Goal: Task Accomplishment & Management: Complete application form

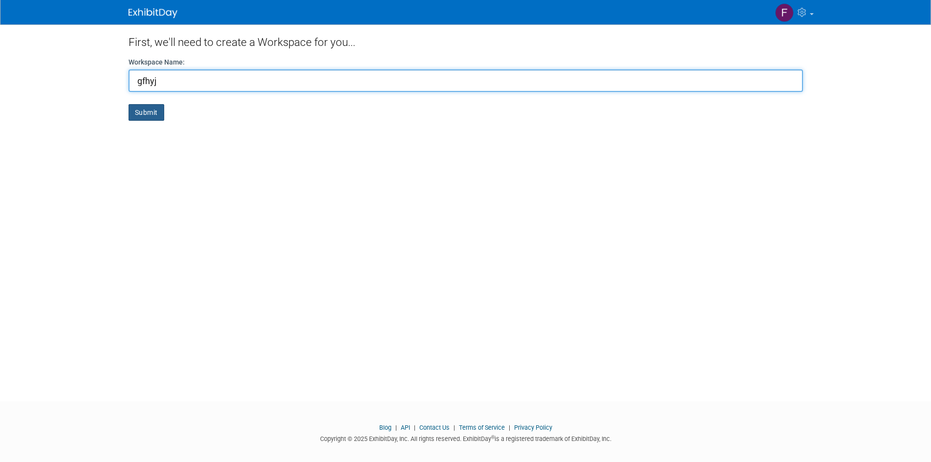
type input "gfhyj"
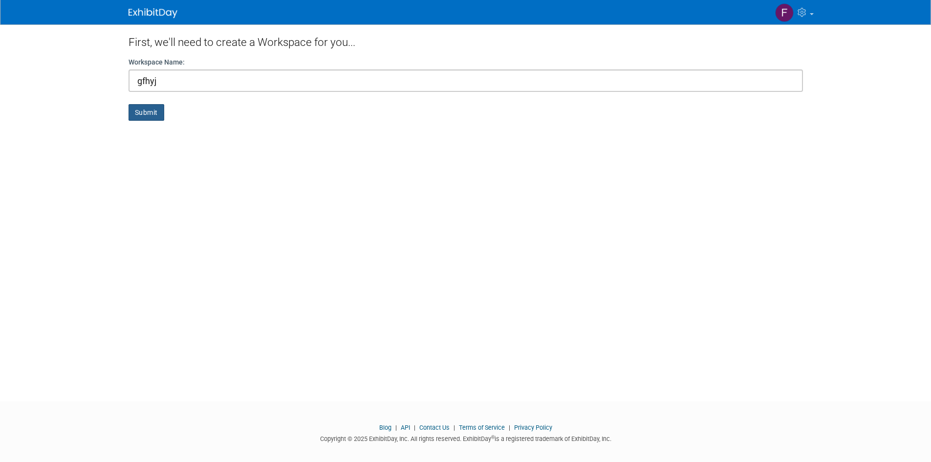
click at [147, 114] on button "Submit" at bounding box center [147, 112] width 36 height 17
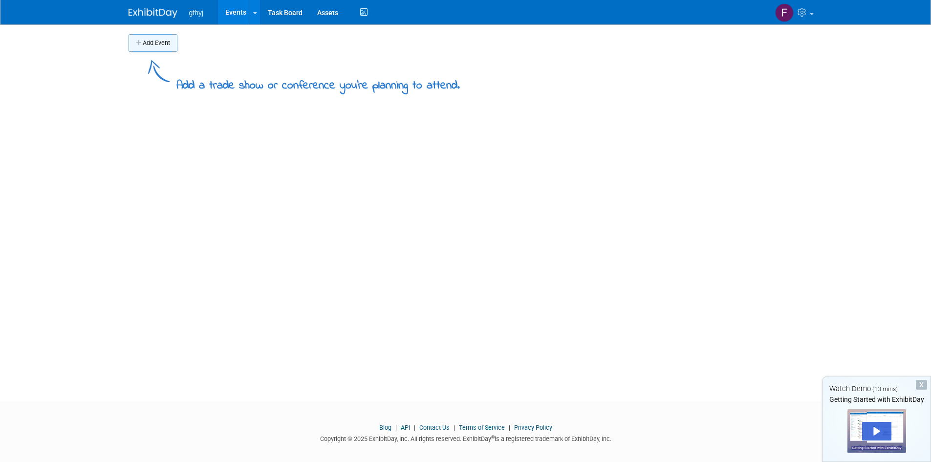
click at [144, 47] on button "Add Event" at bounding box center [153, 43] width 49 height 18
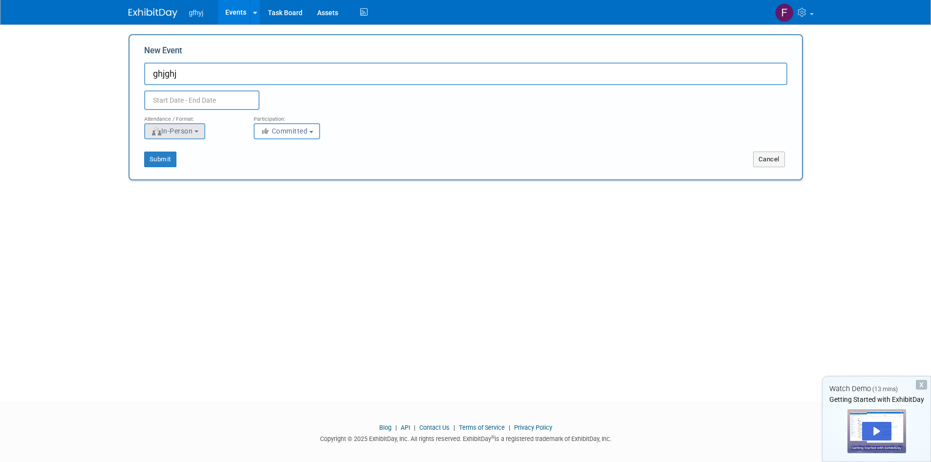
type input "ghjghj"
click at [176, 127] on span "In-Person" at bounding box center [172, 131] width 42 height 8
click at [186, 164] on label "Virtual" at bounding box center [178, 168] width 57 height 13
click at [154, 166] on input "Virtual" at bounding box center [150, 169] width 6 height 6
select select "2"
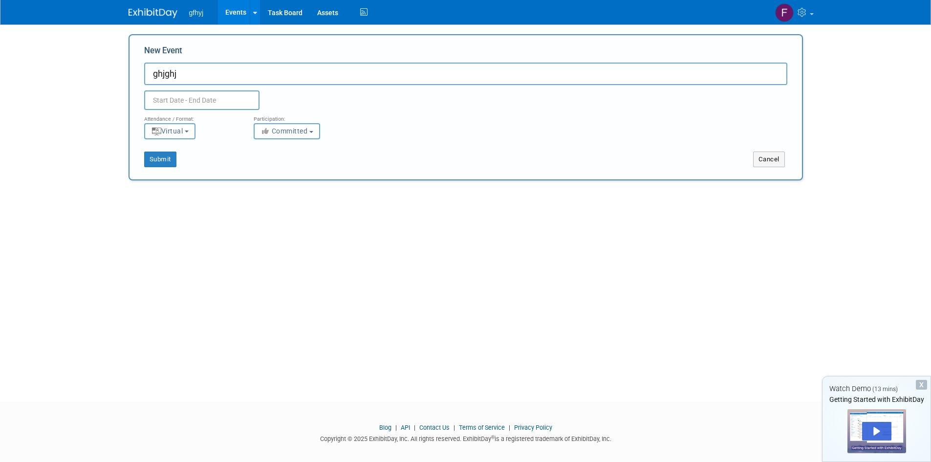
click at [190, 99] on input "text" at bounding box center [201, 100] width 115 height 20
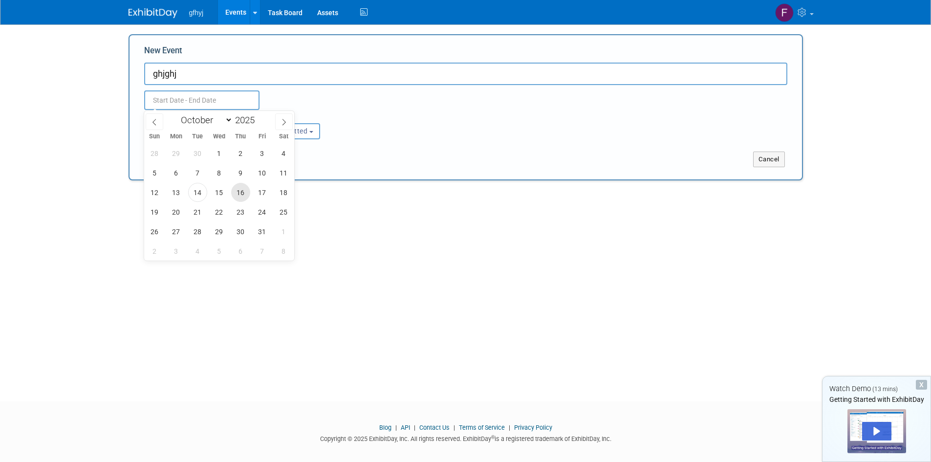
click at [246, 191] on span "16" at bounding box center [240, 192] width 19 height 19
type input "Oct 16, 2025 to Oct 16, 2025"
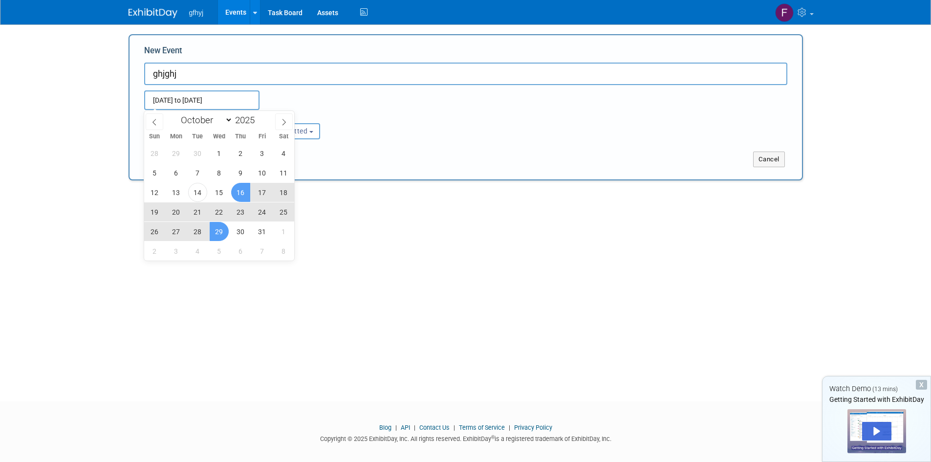
click at [214, 295] on div "Add Event Add a trade show or conference you're planning to attend. New Event g…" at bounding box center [465, 203] width 689 height 359
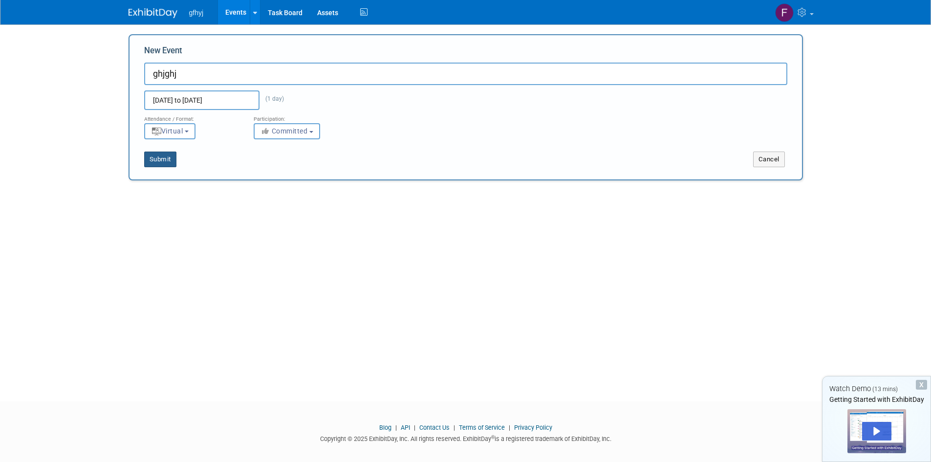
click at [163, 158] on button "Submit" at bounding box center [160, 160] width 32 height 16
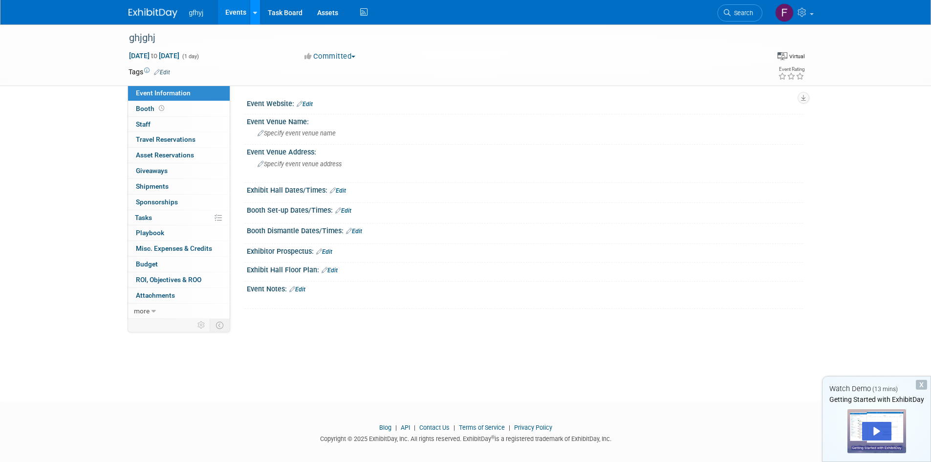
click at [250, 15] on link at bounding box center [255, 12] width 10 height 24
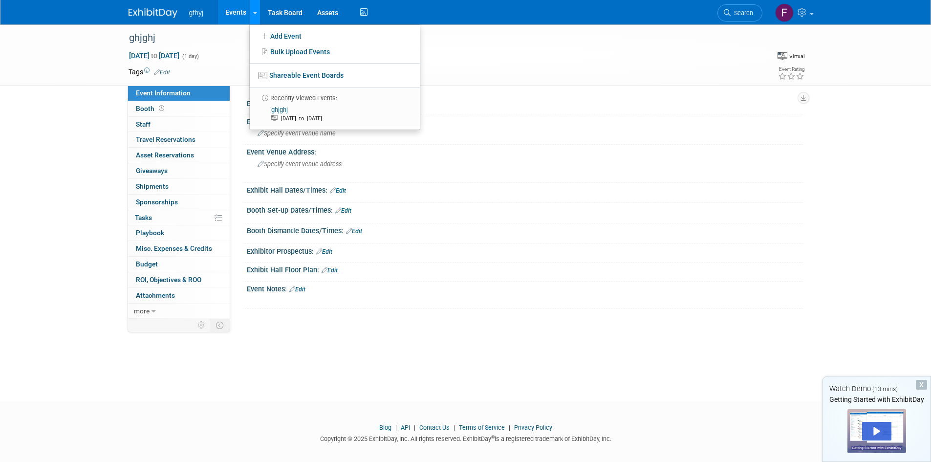
click at [250, 15] on link at bounding box center [255, 12] width 10 height 24
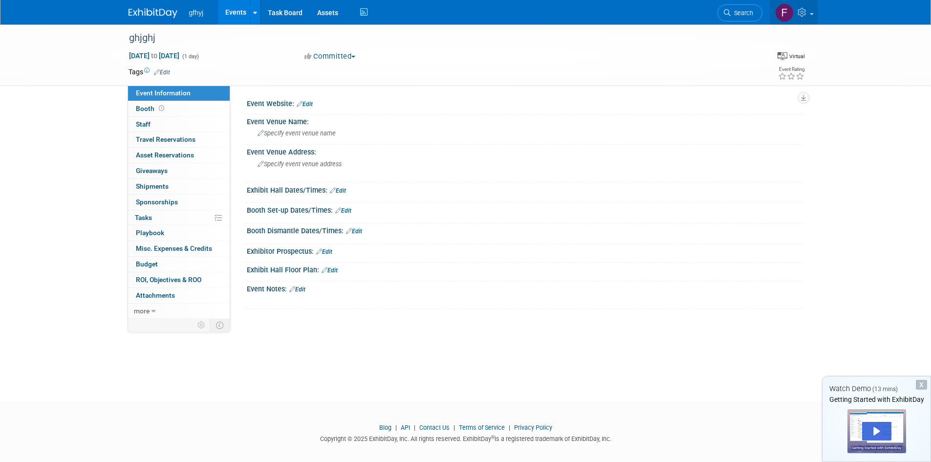
click at [805, 15] on icon at bounding box center [803, 12] width 11 height 9
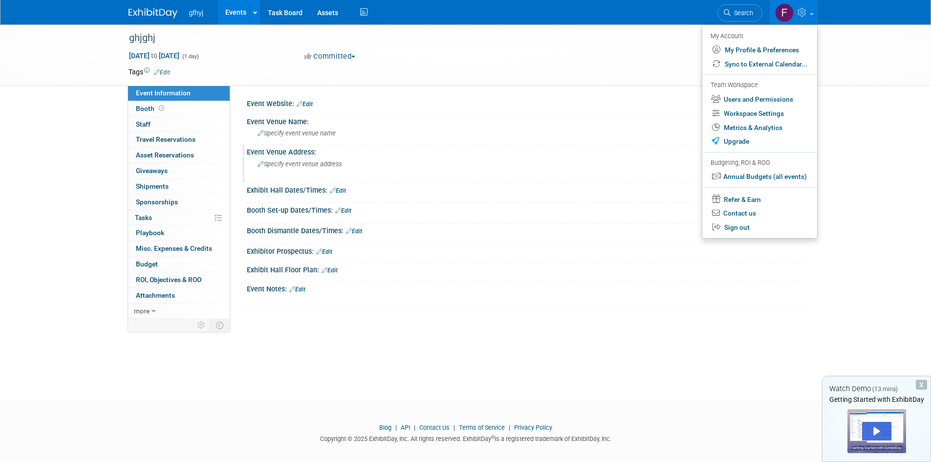
click at [544, 156] on div "Event Venue Address:" at bounding box center [525, 151] width 556 height 12
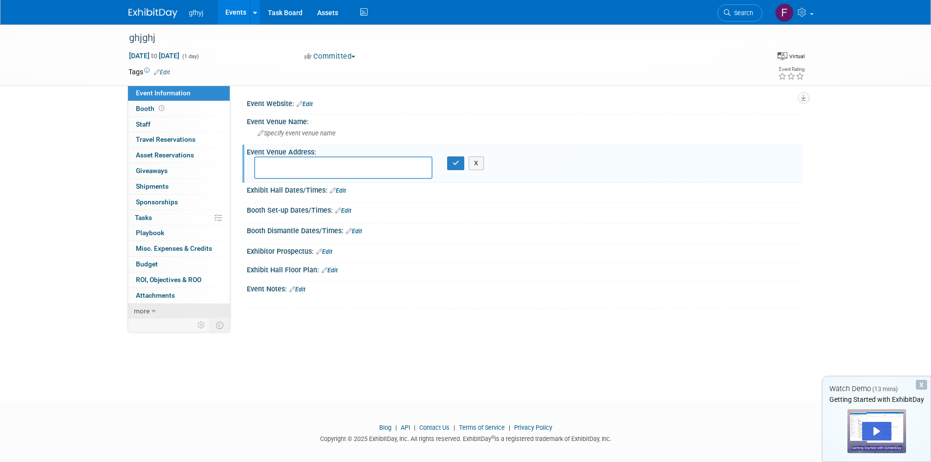
click at [158, 310] on link "more" at bounding box center [179, 311] width 102 height 15
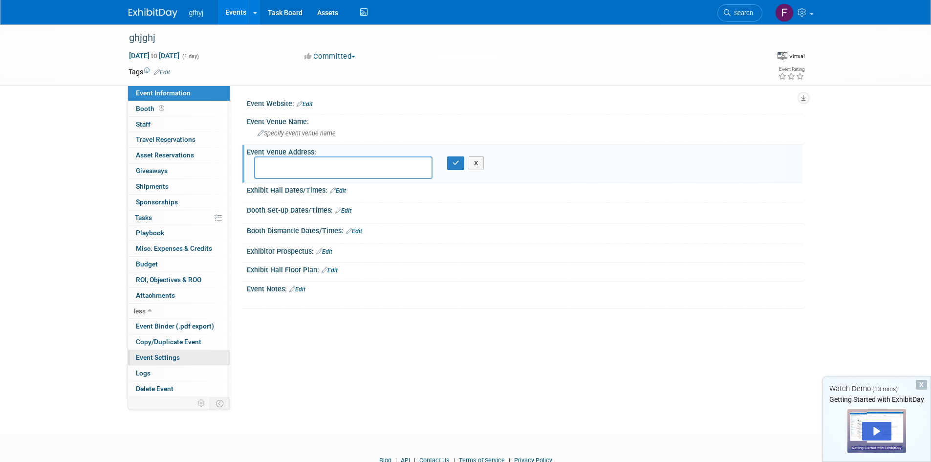
scroll to position [41, 0]
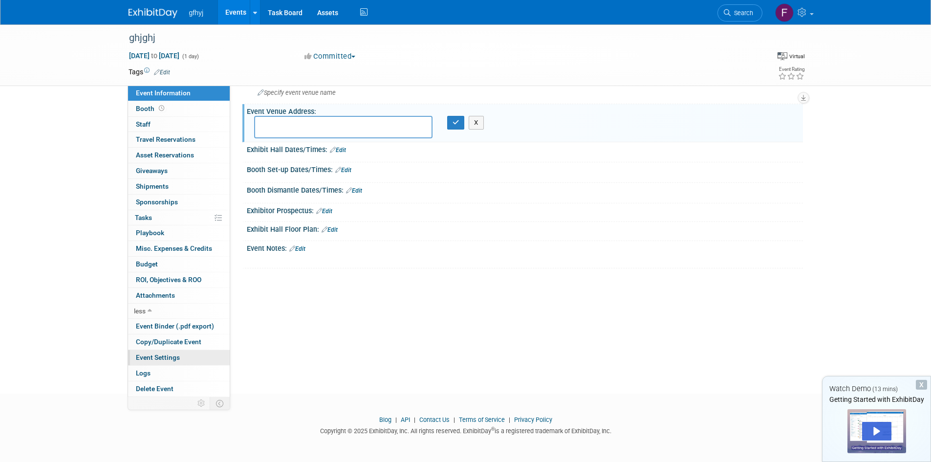
click at [169, 359] on span "Event Settings" at bounding box center [158, 357] width 44 height 8
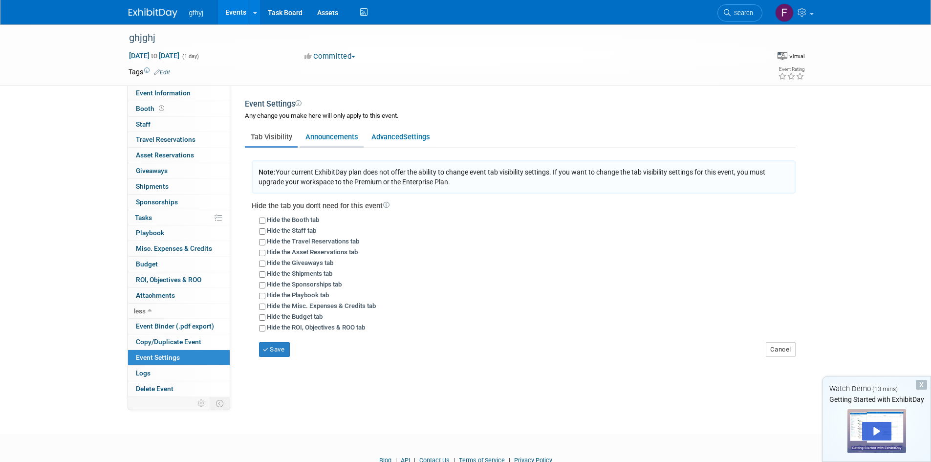
click at [329, 137] on link "Announcements" at bounding box center [332, 137] width 64 height 19
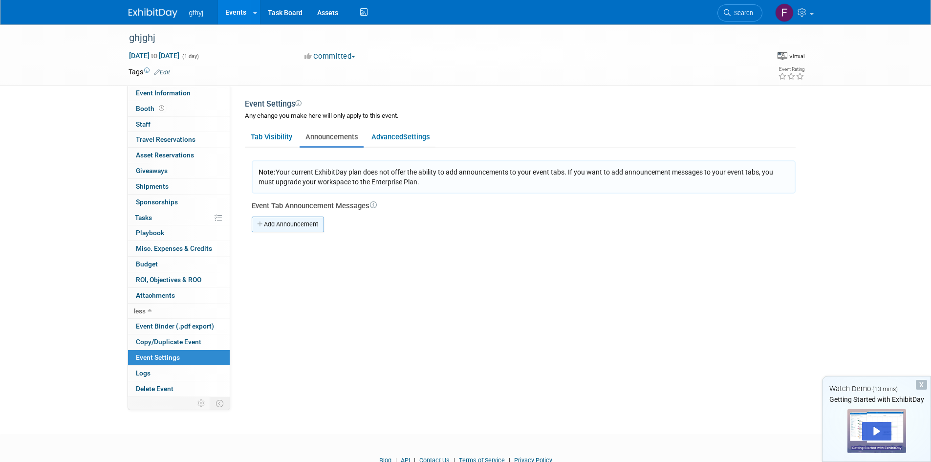
click at [291, 221] on link "Add Announcement" at bounding box center [288, 225] width 72 height 16
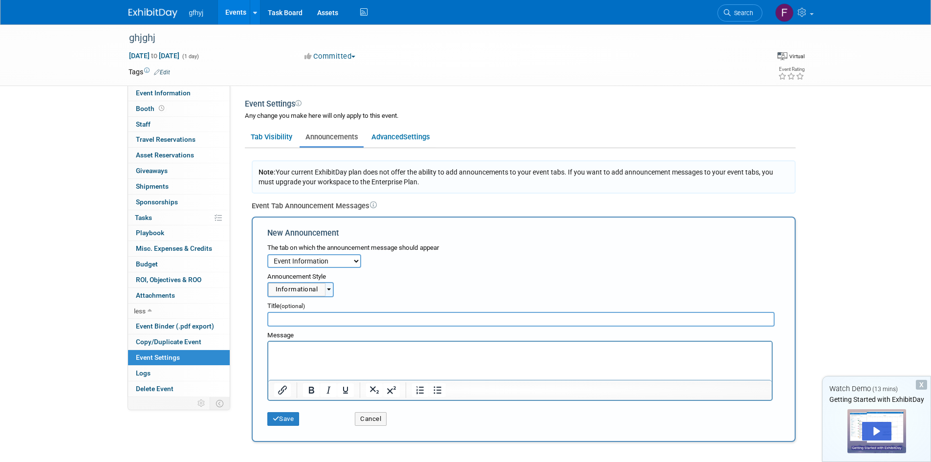
scroll to position [49, 0]
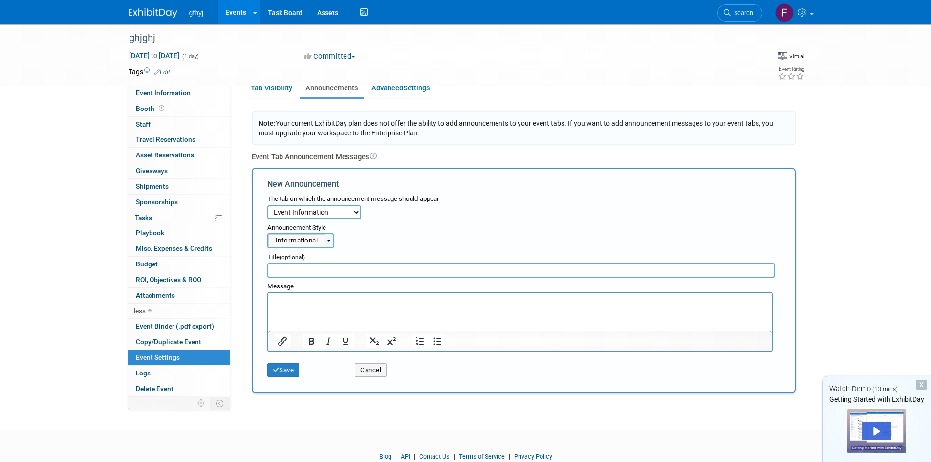
click at [298, 210] on select "Event Information Booth Staff Travel Reservations Asset Reservations Giveaways …" at bounding box center [314, 212] width 94 height 14
drag, startPoint x: 298, startPoint y: 210, endPoint x: 304, endPoint y: 209, distance: 5.5
click at [298, 210] on select "Event Information Booth Staff Travel Reservations Asset Reservations Giveaways …" at bounding box center [314, 212] width 94 height 14
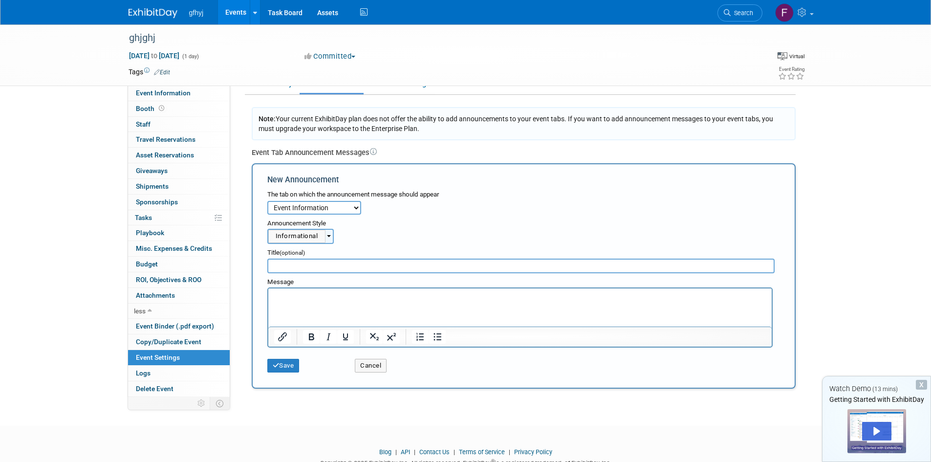
scroll to position [0, 0]
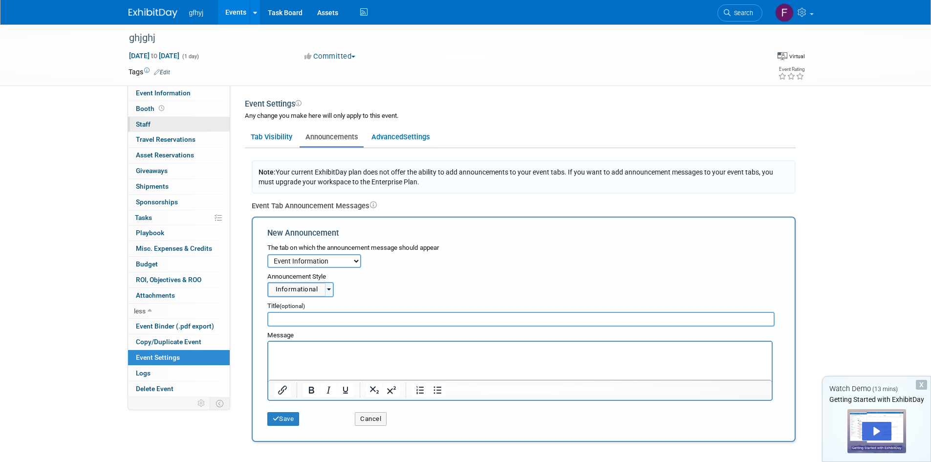
click at [150, 123] on span "Staff 0" at bounding box center [143, 124] width 15 height 8
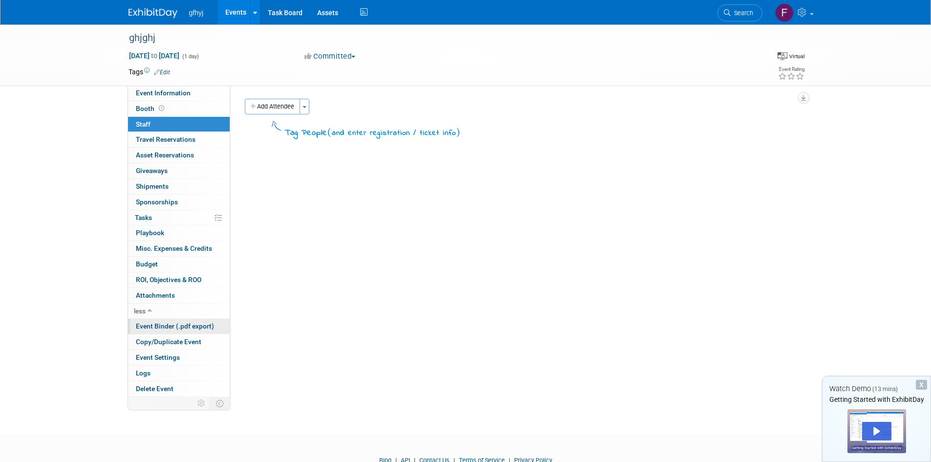
click at [168, 329] on span "Event Binder (.pdf export)" at bounding box center [175, 326] width 78 height 8
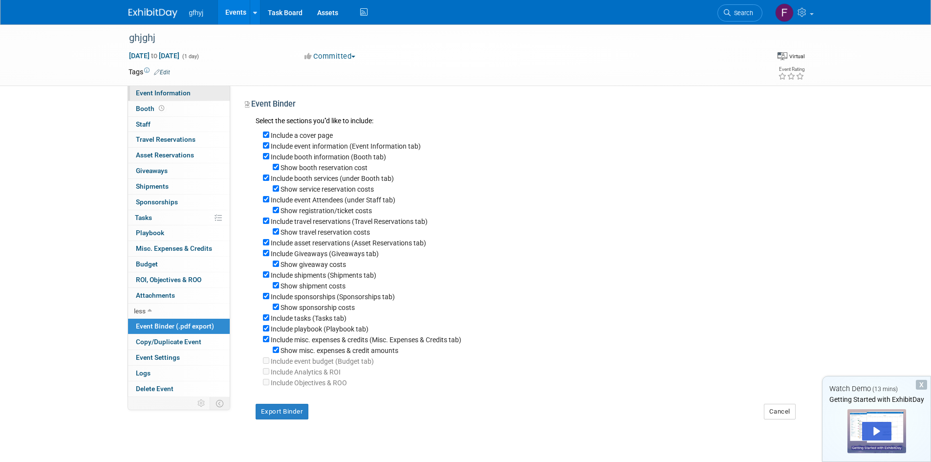
click at [157, 93] on span "Event Information" at bounding box center [163, 93] width 55 height 8
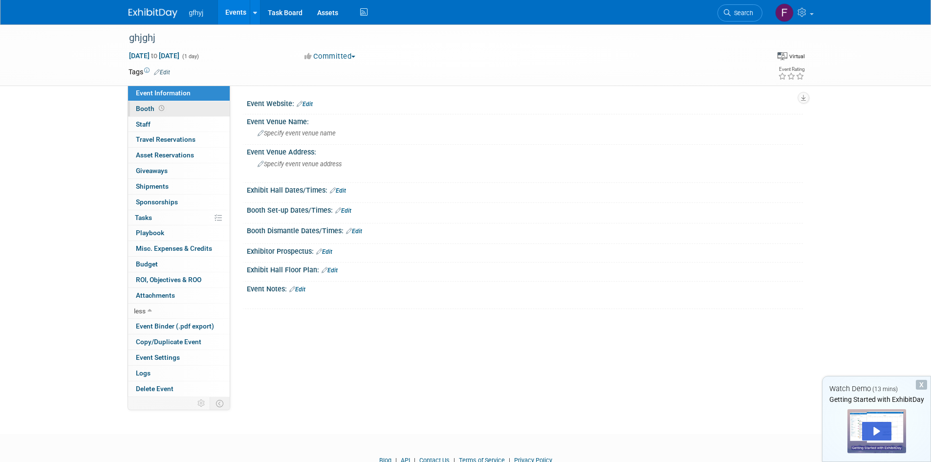
click at [146, 112] on span "Booth" at bounding box center [151, 109] width 30 height 8
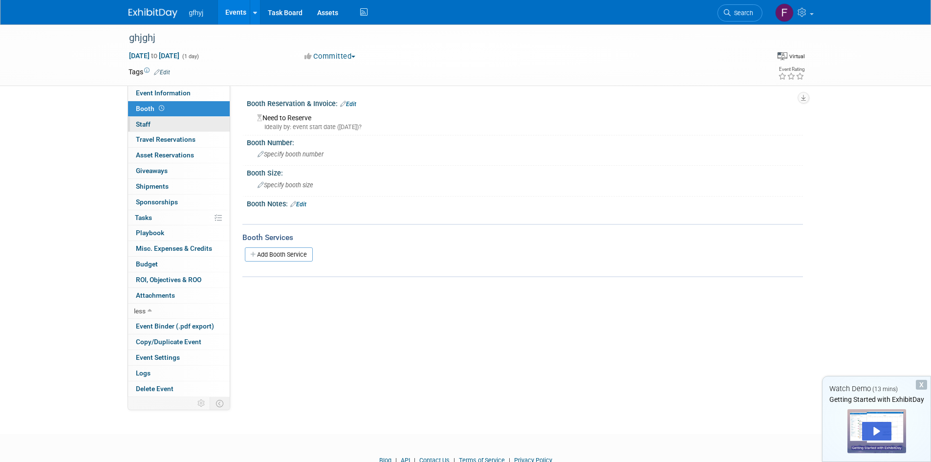
click at [146, 125] on span "Staff 0" at bounding box center [143, 124] width 15 height 8
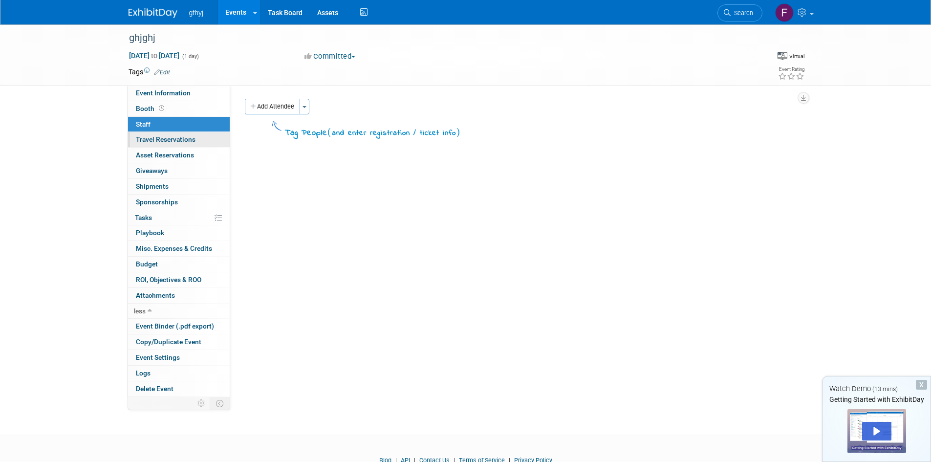
click at [152, 144] on link "0 Travel Reservations 0" at bounding box center [179, 139] width 102 height 15
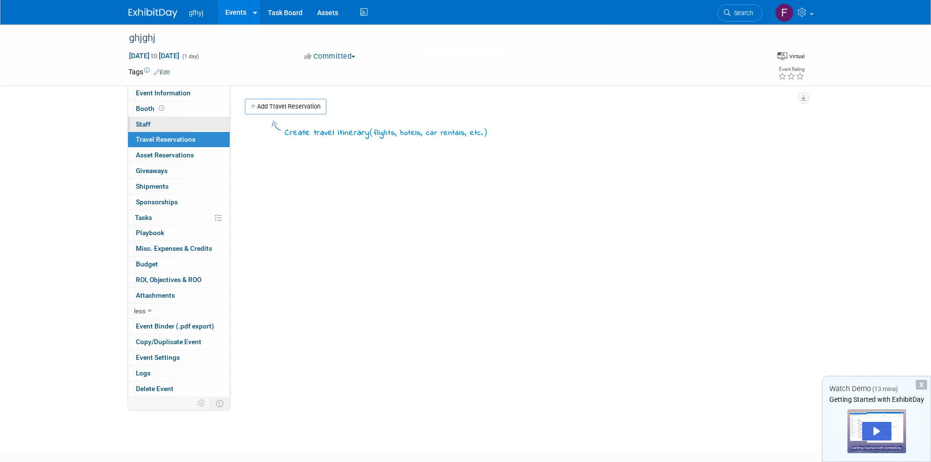
click at [151, 129] on link "0 Staff 0" at bounding box center [179, 124] width 102 height 15
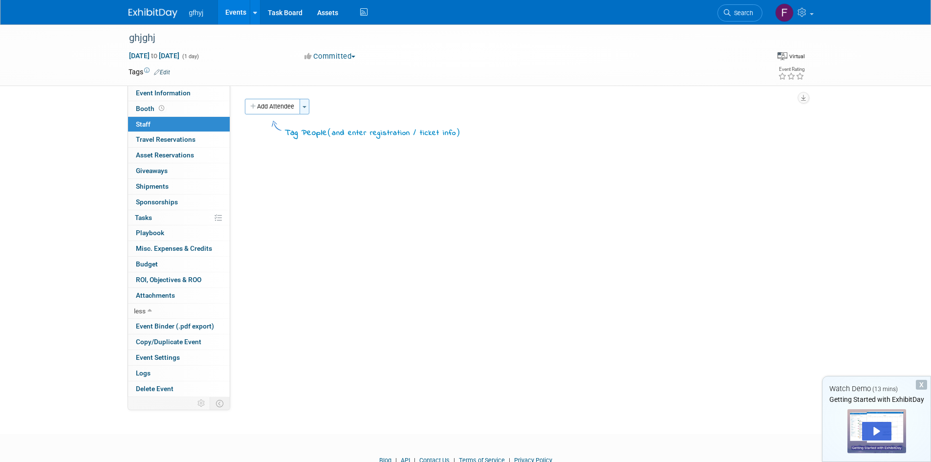
click at [307, 106] on span "button" at bounding box center [305, 107] width 4 height 2
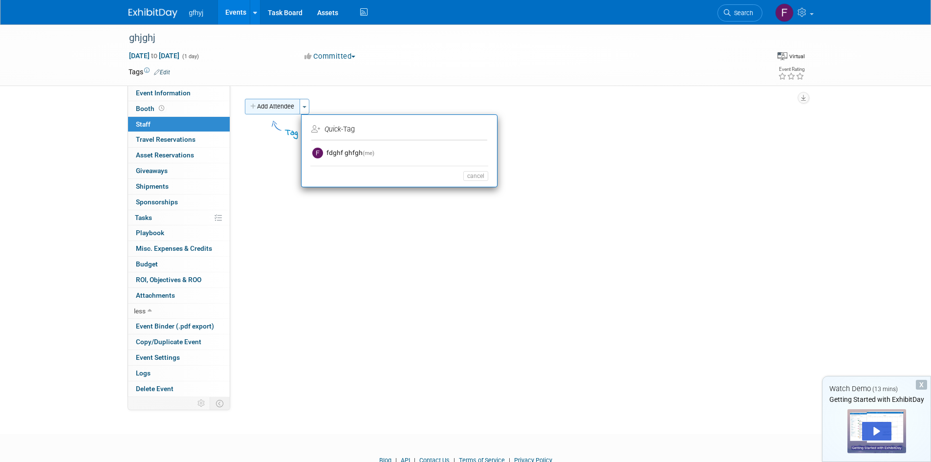
click at [261, 110] on button "Add Attendee" at bounding box center [272, 107] width 55 height 16
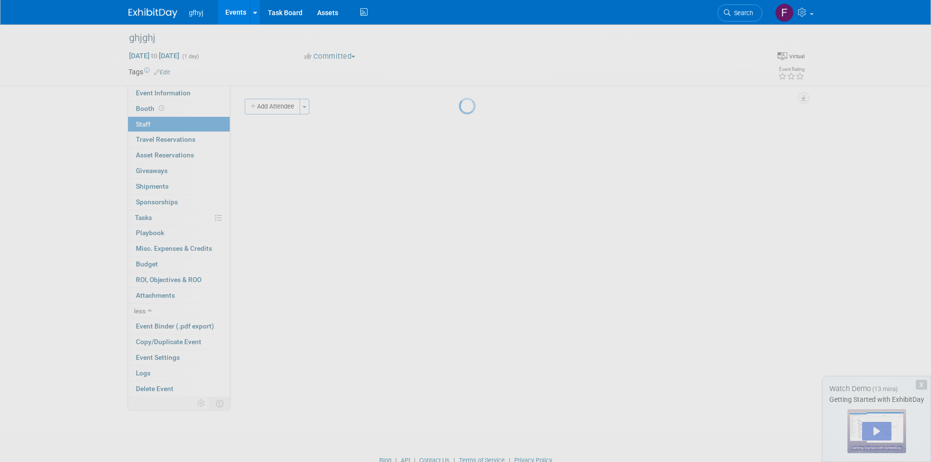
select select "9ff0d39b-7427-4a02-8814-16a674fd0f29"
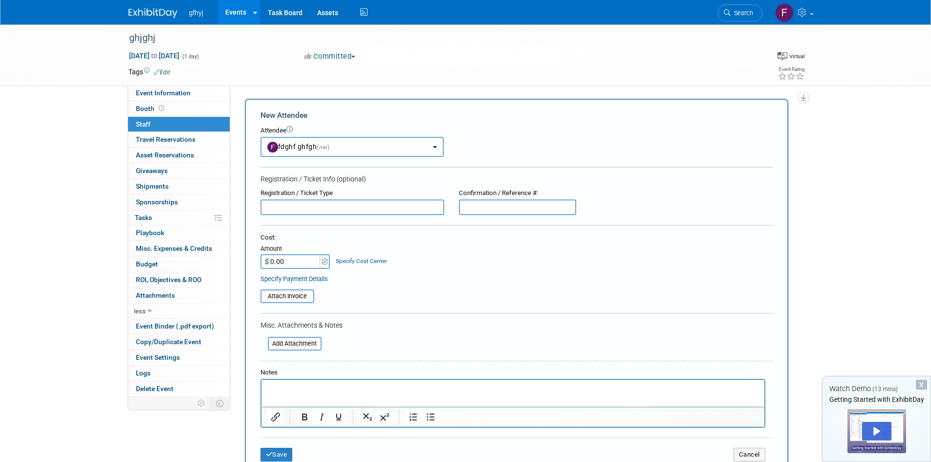
click at [321, 207] on input "text" at bounding box center [353, 207] width 184 height 16
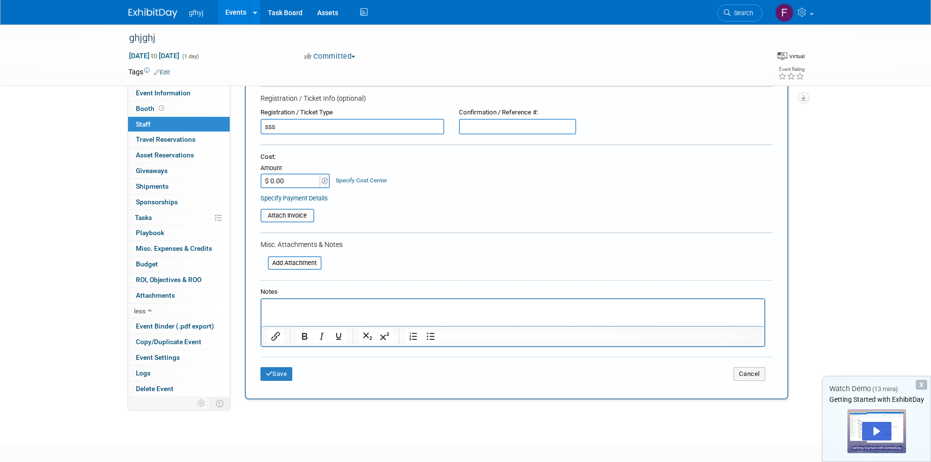
scroll to position [134, 0]
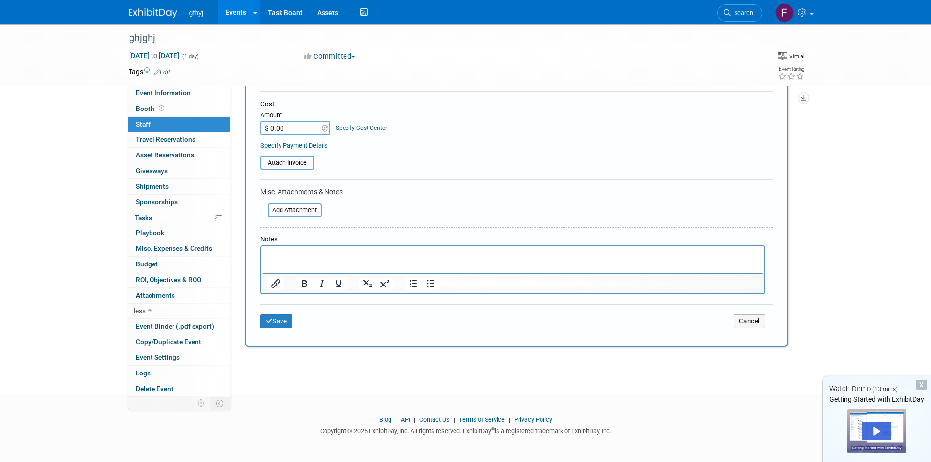
type input "sss"
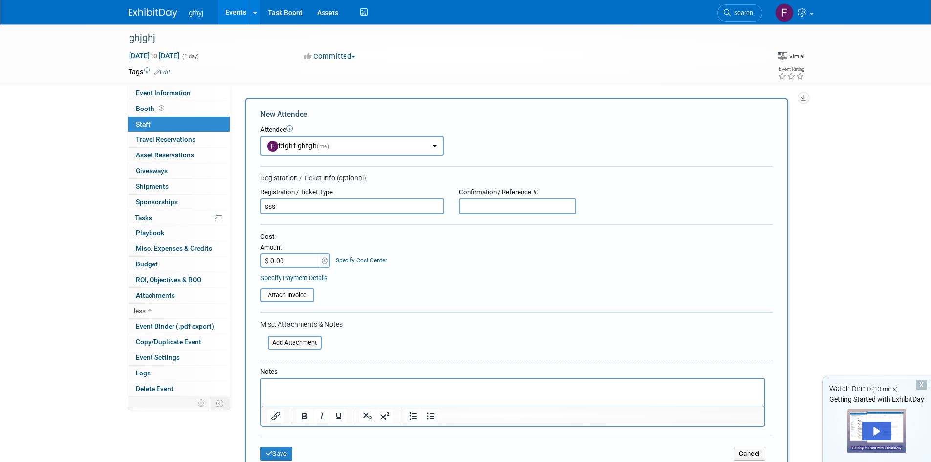
scroll to position [0, 0]
click at [346, 146] on button "fdghf ghfgh (me)" at bounding box center [352, 147] width 183 height 20
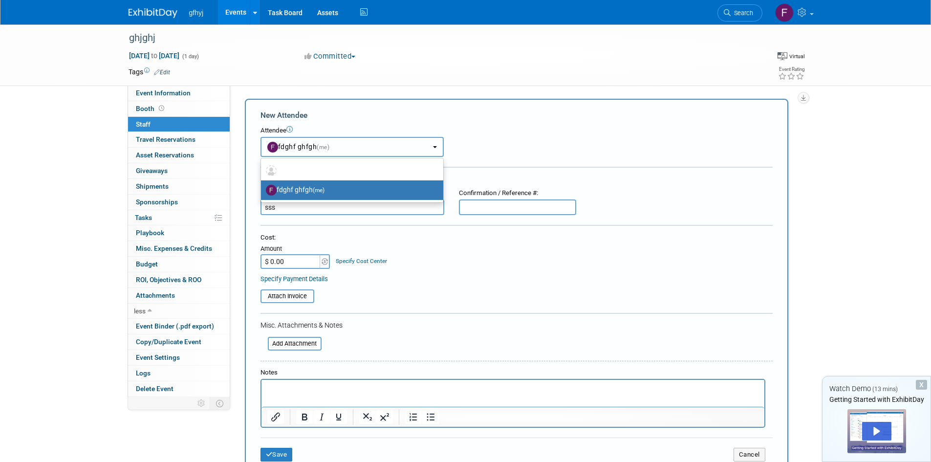
click at [346, 146] on button "fdghf ghfgh (me)" at bounding box center [352, 147] width 183 height 20
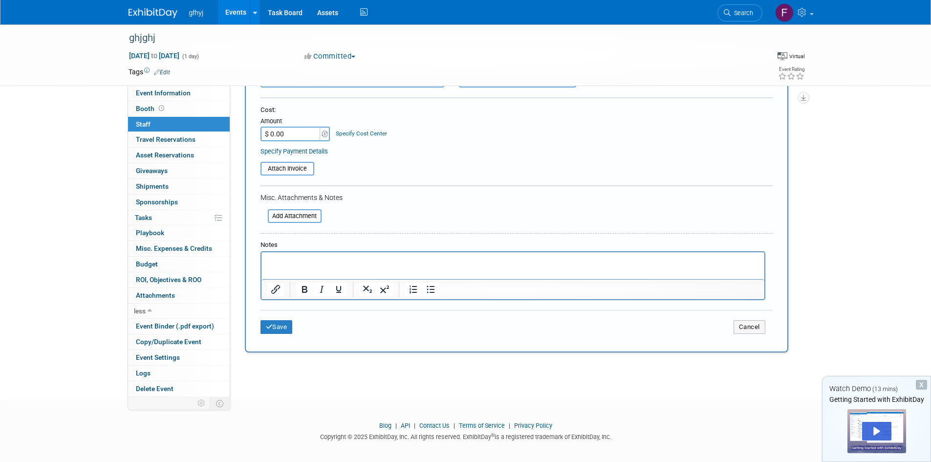
scroll to position [134, 0]
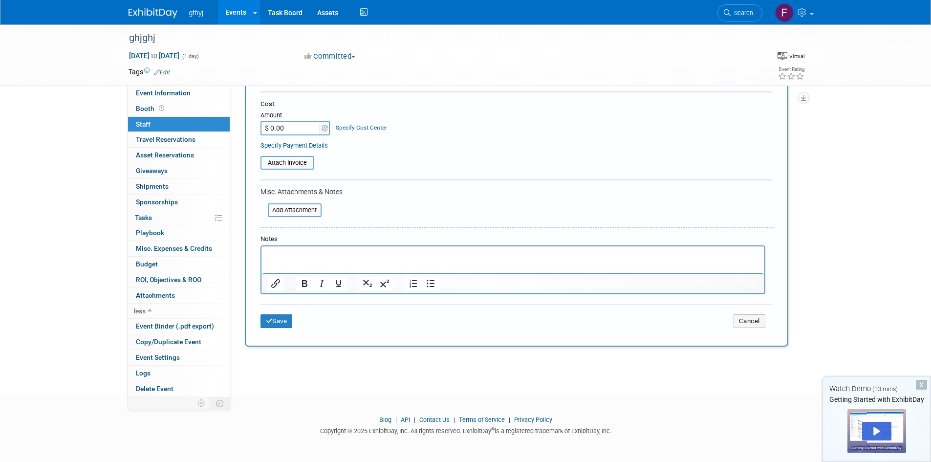
click at [317, 260] on html at bounding box center [512, 253] width 503 height 14
click at [269, 326] on button "Save" at bounding box center [277, 321] width 32 height 14
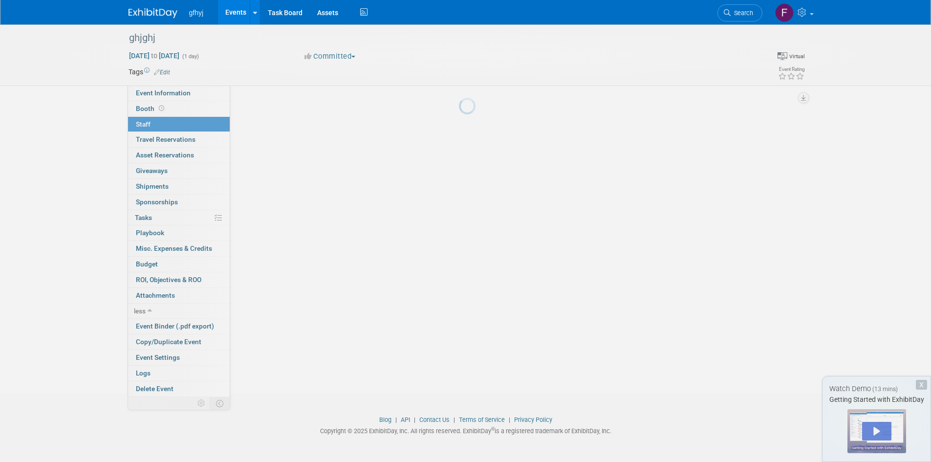
scroll to position [41, 0]
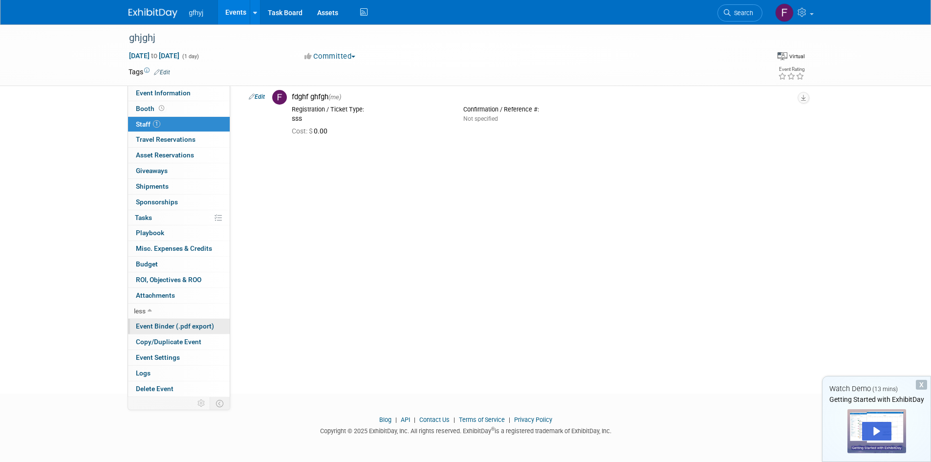
click at [168, 325] on span "Event Binder (.pdf export)" at bounding box center [175, 326] width 78 height 8
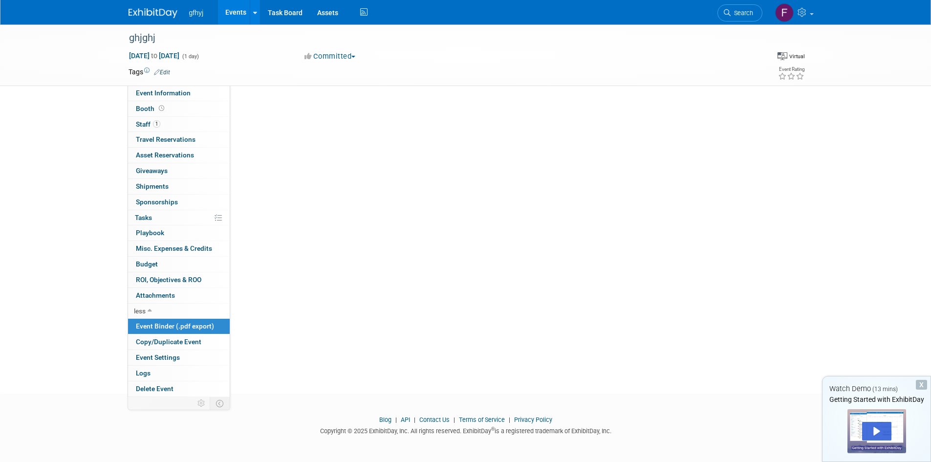
scroll to position [0, 0]
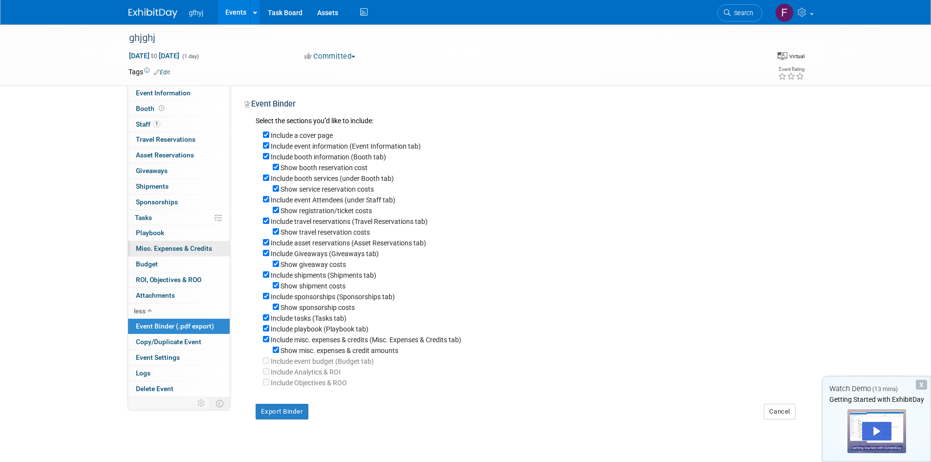
click at [157, 249] on span "Misc. Expenses & Credits 0" at bounding box center [174, 248] width 76 height 8
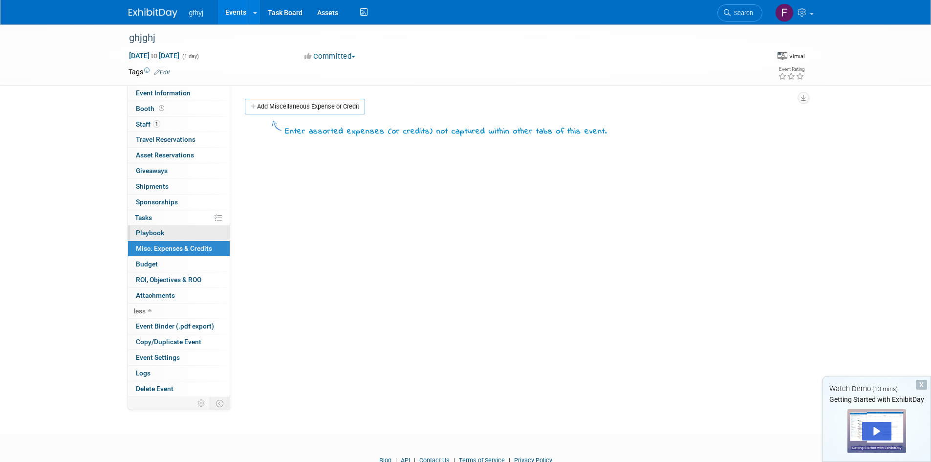
click at [153, 232] on span "Playbook 0" at bounding box center [150, 233] width 28 height 8
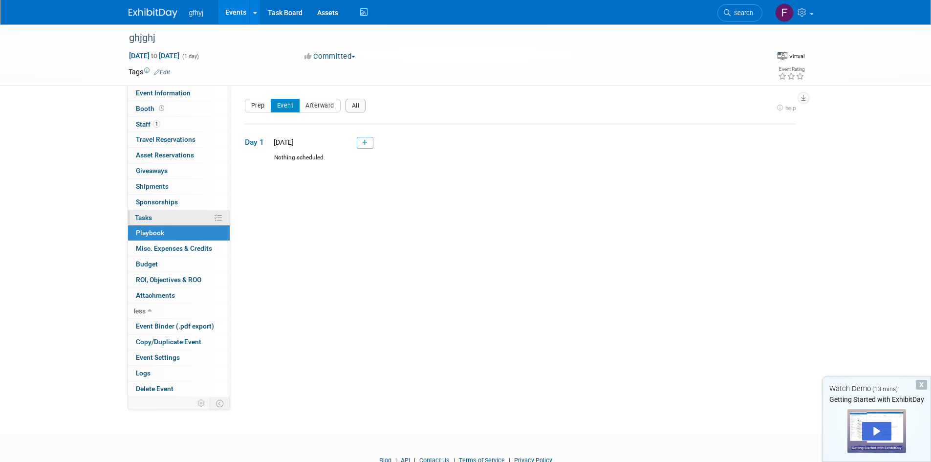
click at [151, 217] on span "Tasks 0%" at bounding box center [143, 218] width 17 height 8
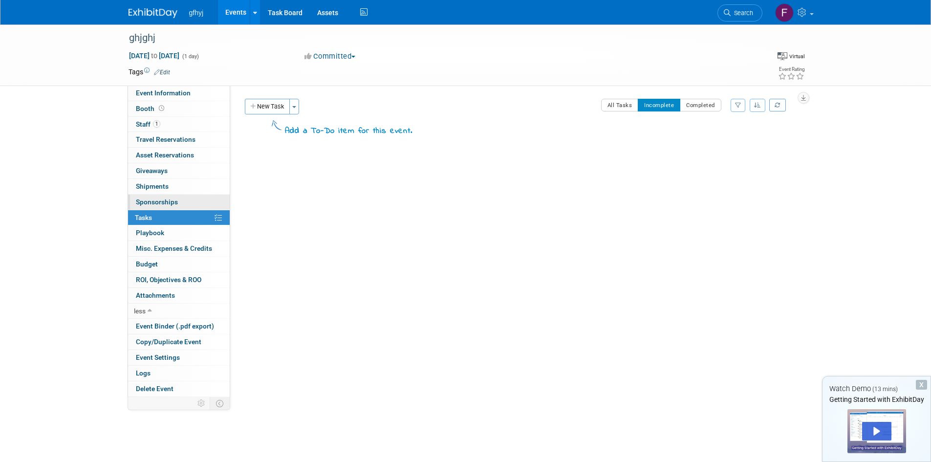
click at [151, 204] on span "Sponsorships 0" at bounding box center [157, 202] width 42 height 8
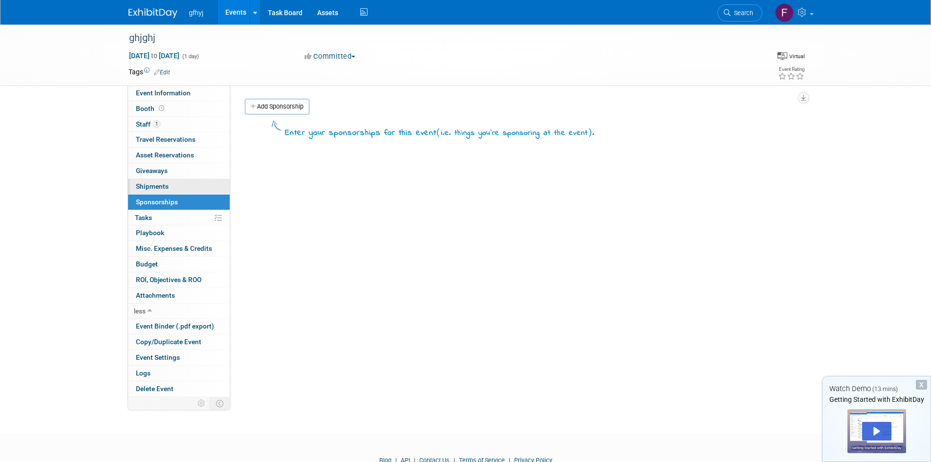
click at [153, 182] on span "Shipments 0" at bounding box center [152, 186] width 33 height 8
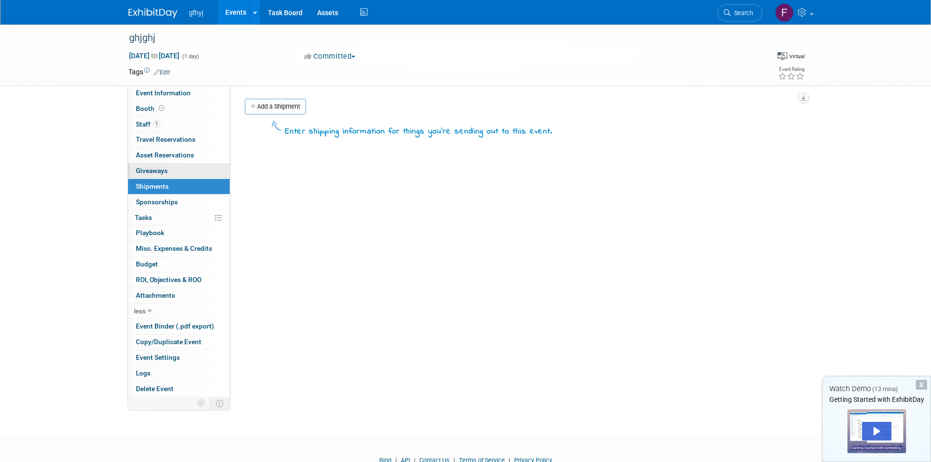
click at [154, 168] on span "Giveaways 0" at bounding box center [152, 171] width 32 height 8
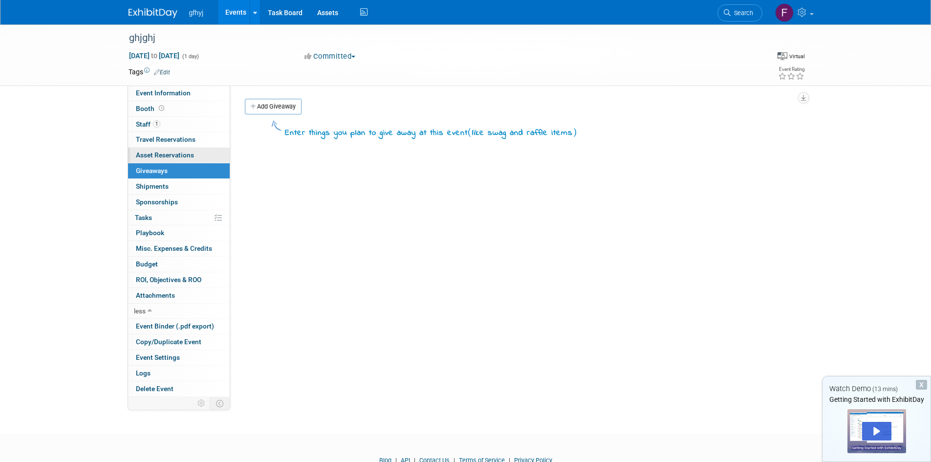
click at [152, 149] on link "0 Asset Reservations 0" at bounding box center [179, 155] width 102 height 15
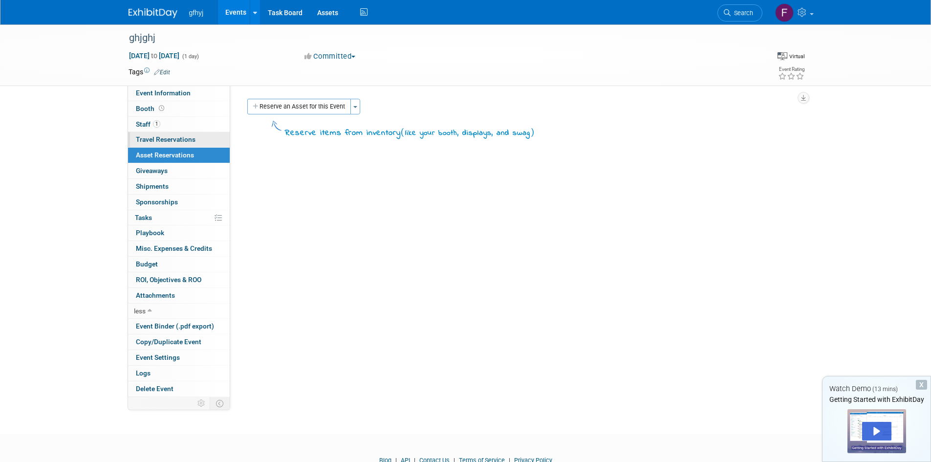
click at [170, 133] on link "0 Travel Reservations 0" at bounding box center [179, 139] width 102 height 15
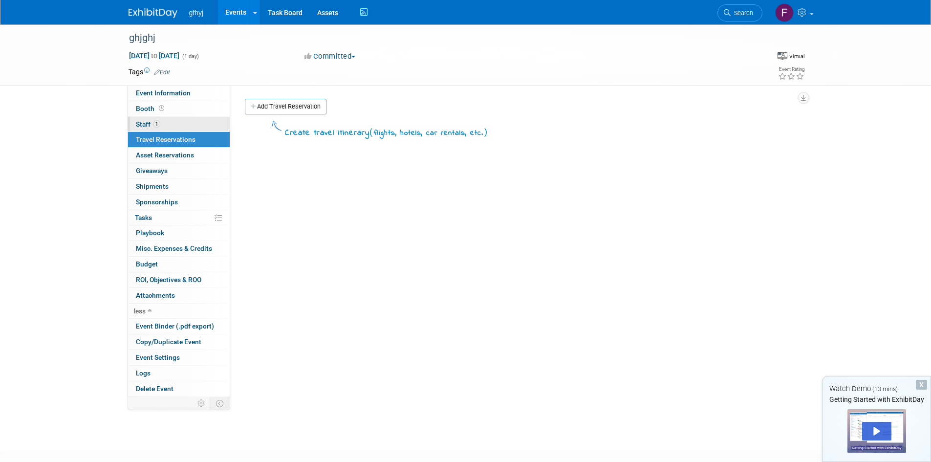
click at [144, 123] on span "Staff 1" at bounding box center [148, 124] width 24 height 8
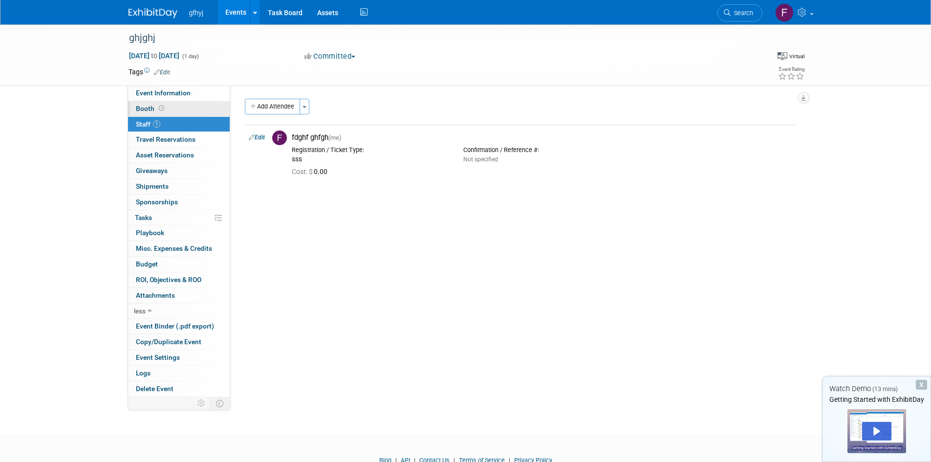
click at [140, 107] on span "Booth" at bounding box center [151, 109] width 30 height 8
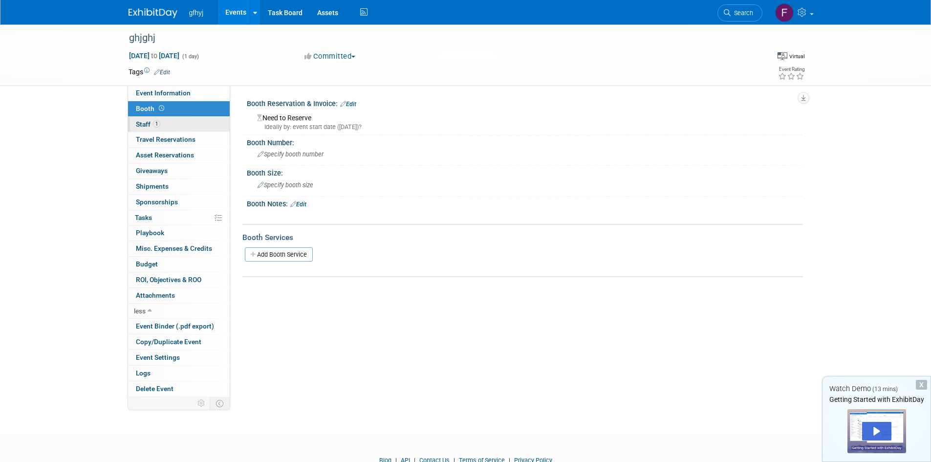
click at [140, 131] on link "1 Staff 1" at bounding box center [179, 124] width 102 height 15
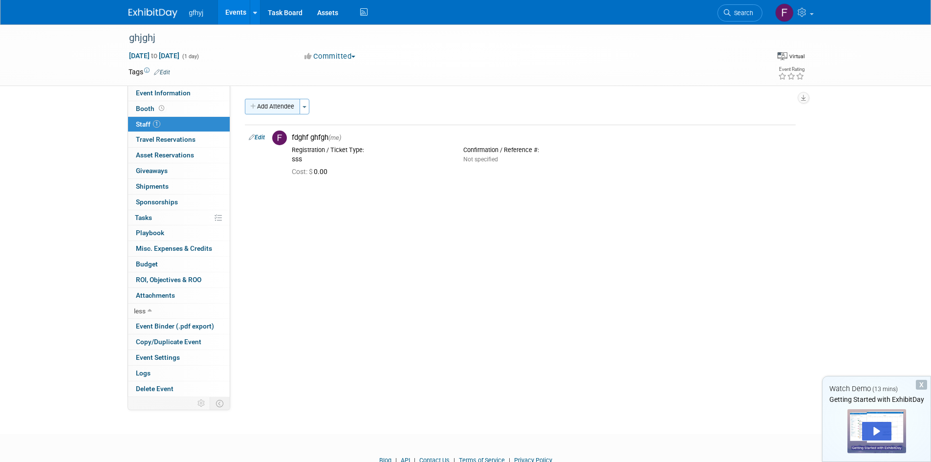
click at [270, 107] on button "Add Attendee" at bounding box center [272, 107] width 55 height 16
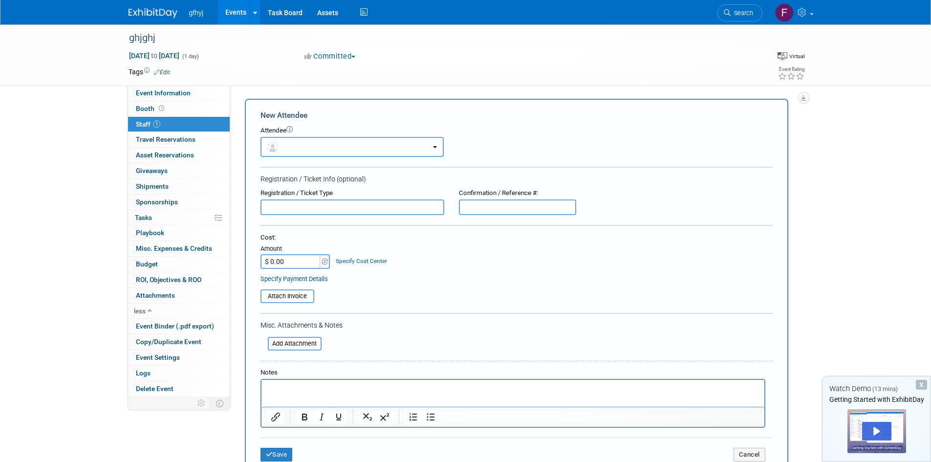
click at [340, 145] on button "button" at bounding box center [352, 147] width 183 height 20
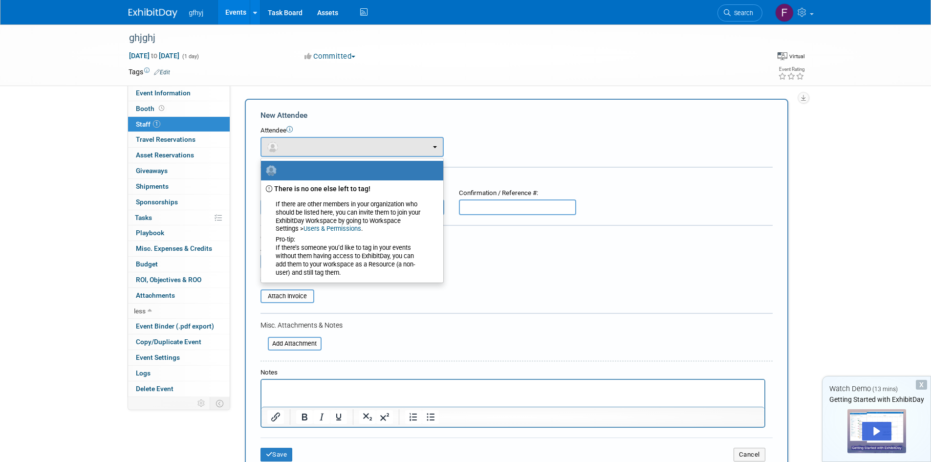
click at [502, 255] on div "Cost: Amount $ 0.00 Specify Cost Center Cost Center -- Not Specified --" at bounding box center [517, 251] width 512 height 36
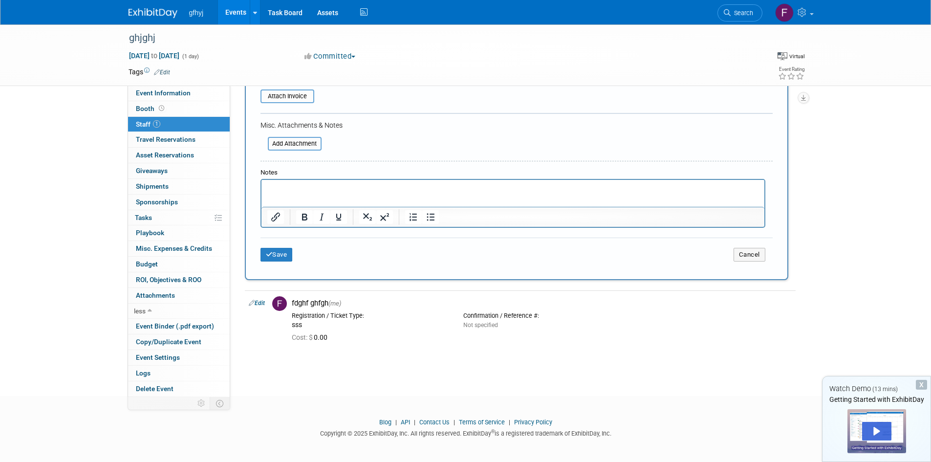
scroll to position [202, 0]
